Goal: Information Seeking & Learning: Learn about a topic

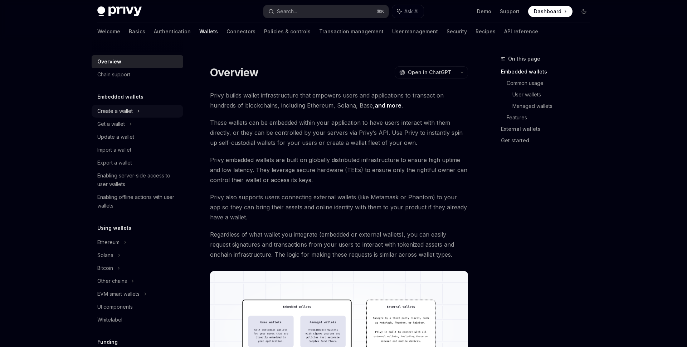
click at [115, 111] on div "Create a wallet" at bounding box center [114, 111] width 35 height 9
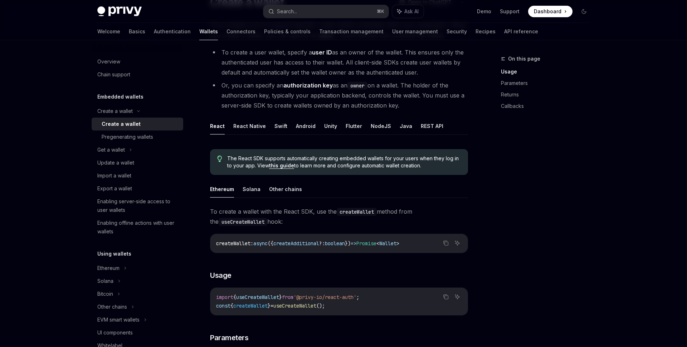
scroll to position [79, 0]
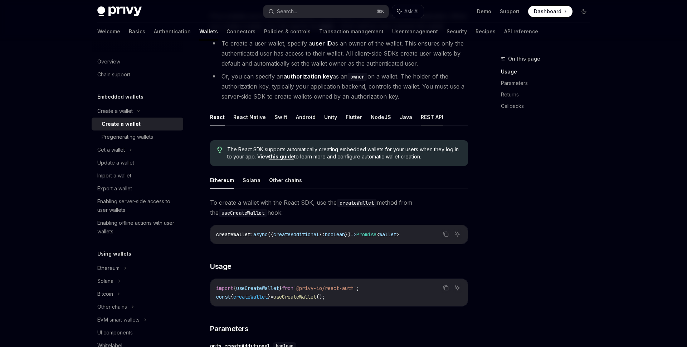
click at [421, 122] on button "REST API" at bounding box center [432, 116] width 23 height 17
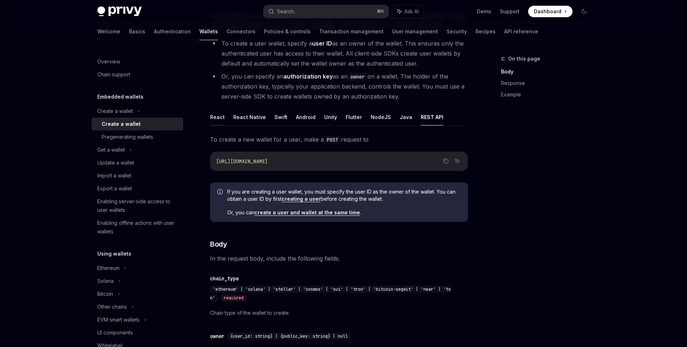
click at [219, 115] on button "React" at bounding box center [217, 116] width 15 height 17
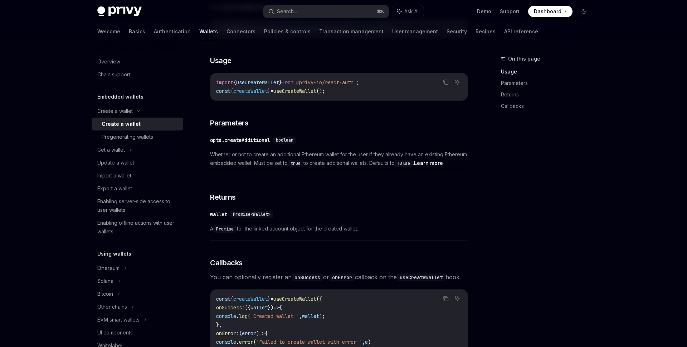
scroll to position [299, 0]
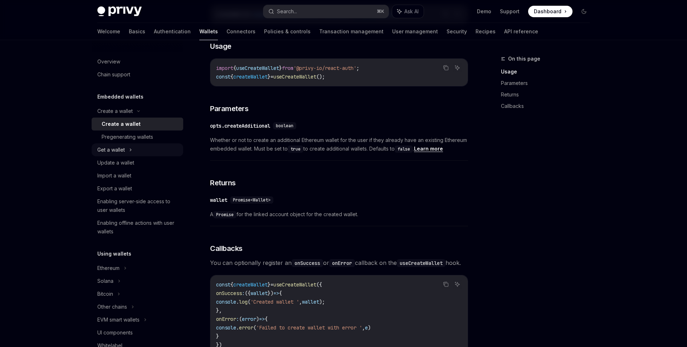
click at [116, 150] on div "Get a wallet" at bounding box center [111, 149] width 28 height 9
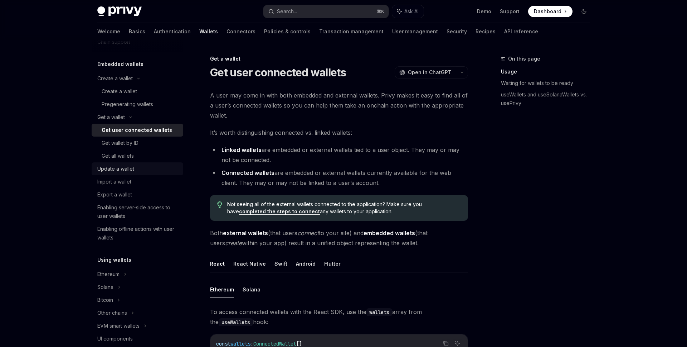
scroll to position [33, 0]
click at [103, 82] on div "Ethereum" at bounding box center [114, 77] width 35 height 9
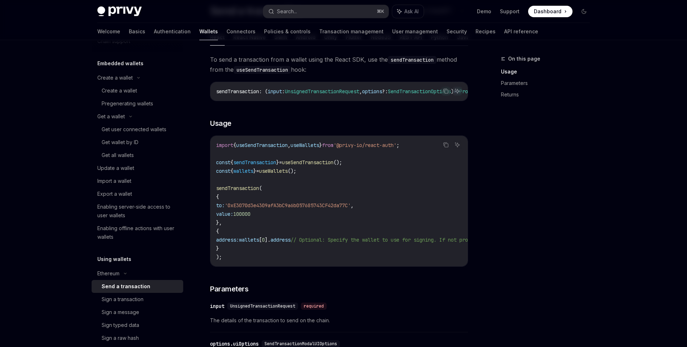
scroll to position [61, 0]
click at [227, 31] on link "Connectors" at bounding box center [241, 31] width 29 height 17
type textarea "*"
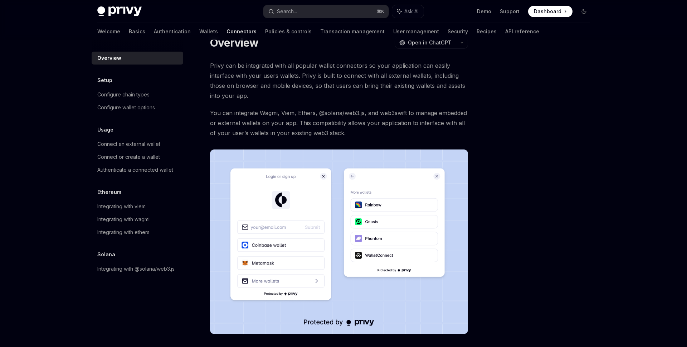
scroll to position [18, 0]
